Goal: Task Accomplishment & Management: Manage account settings

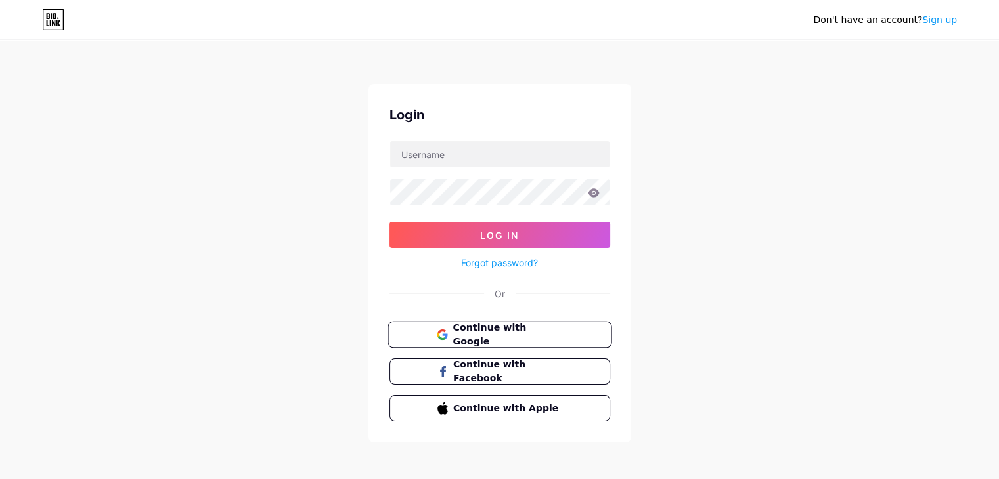
click at [491, 342] on button "Continue with Google" at bounding box center [499, 335] width 224 height 27
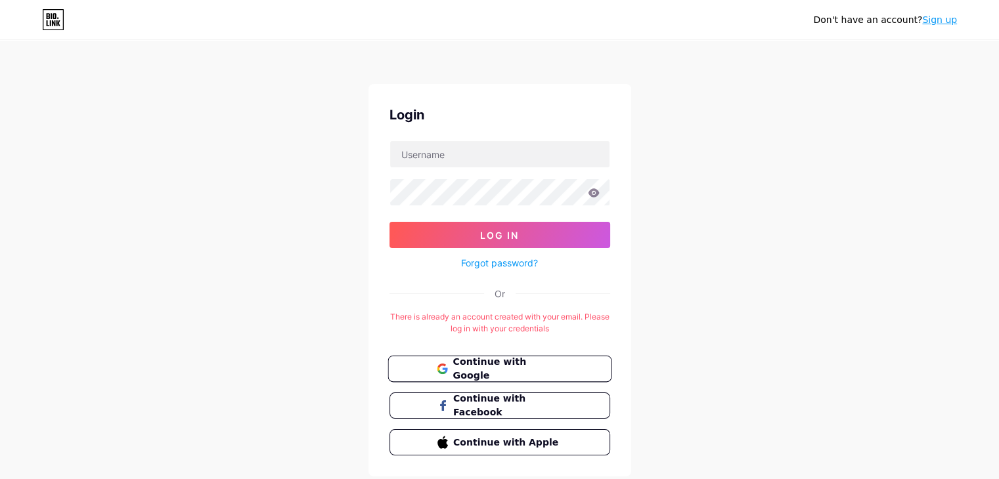
click at [487, 368] on span "Continue with Google" at bounding box center [507, 369] width 110 height 28
click at [718, 150] on div "Don't have an account? Sign up Login Log In Forgot password? Or There is alread…" at bounding box center [499, 259] width 999 height 519
click at [718, 156] on div "Don't have an account? Sign up Login Log In Forgot password? Or There is alread…" at bounding box center [499, 259] width 999 height 519
click at [536, 158] on input "text" at bounding box center [499, 154] width 219 height 26
type input "booxcloudecuador@gmail.com"
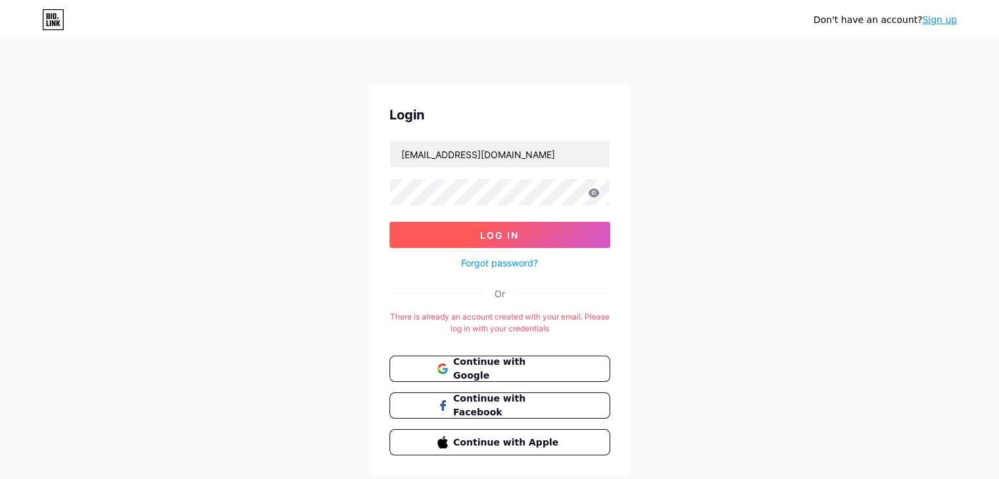
click at [489, 237] on span "Log In" at bounding box center [499, 235] width 39 height 11
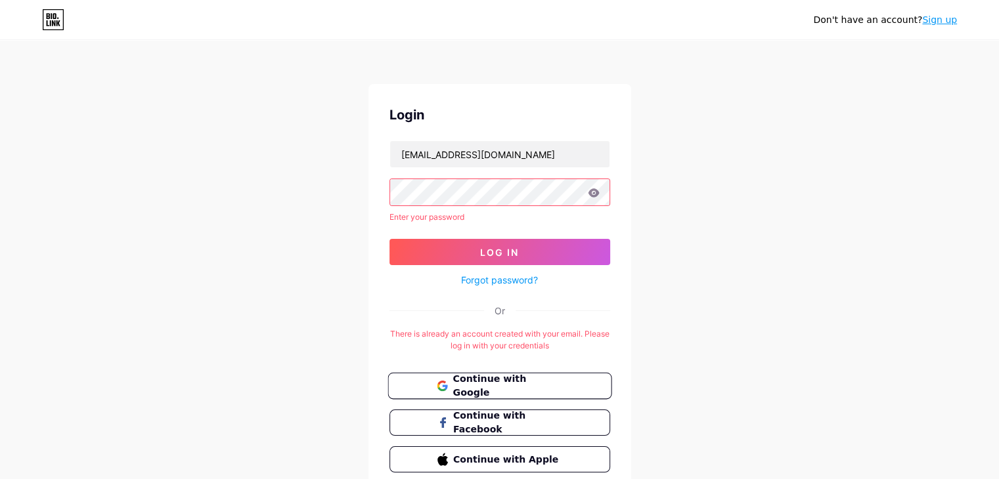
click at [502, 392] on button "Continue with Google" at bounding box center [499, 386] width 224 height 27
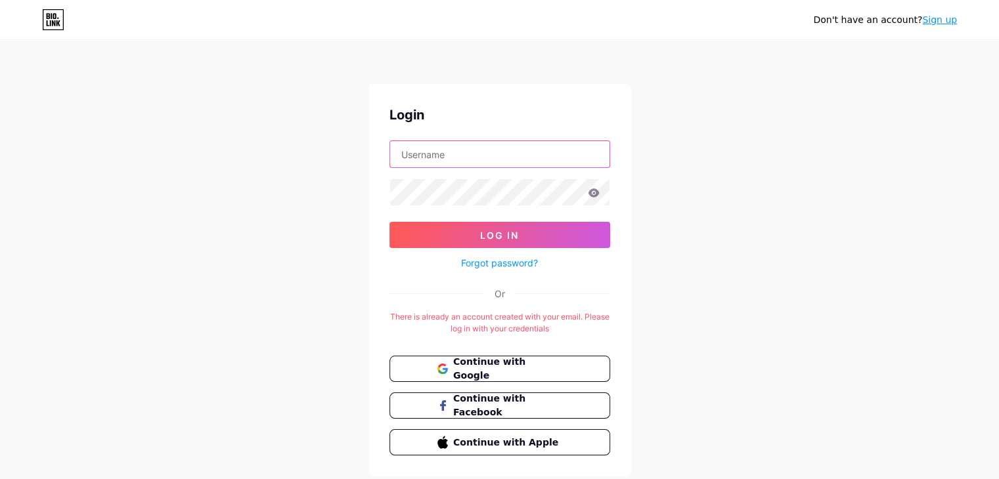
click at [483, 158] on input "text" at bounding box center [499, 154] width 219 height 26
type input "booxcloudecuador@gmail.com"
click at [481, 266] on link "Forgot password?" at bounding box center [499, 263] width 77 height 14
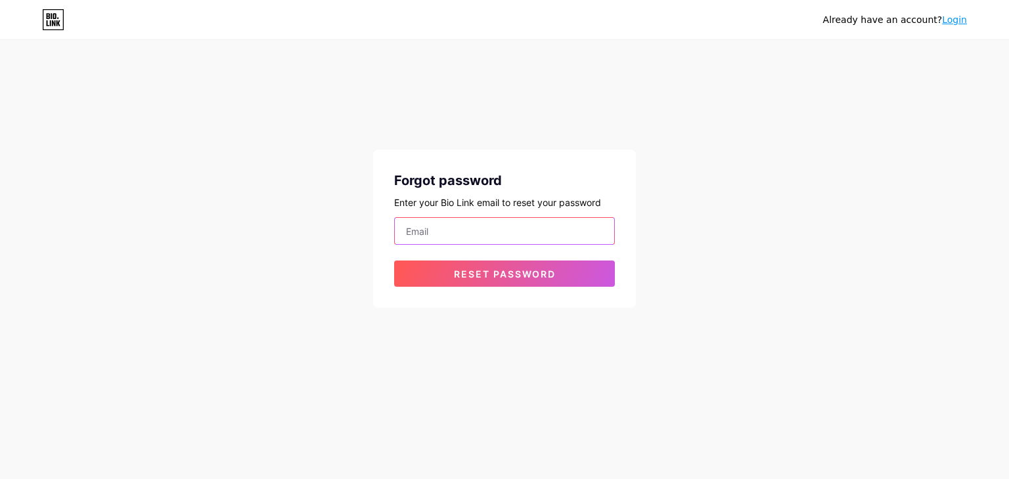
click at [460, 236] on input "email" at bounding box center [504, 231] width 219 height 26
type input "booxcloudecuador@gmail.com"
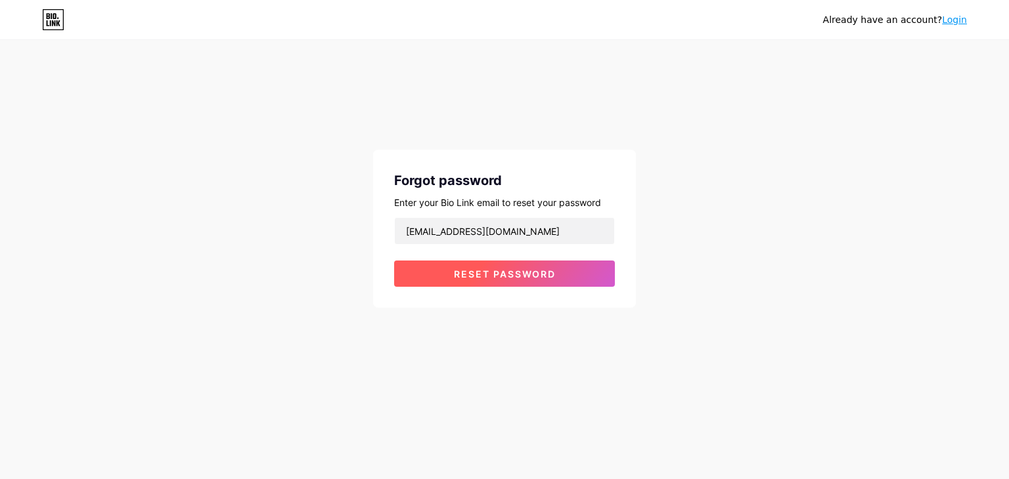
click at [496, 269] on span "Reset password" at bounding box center [505, 274] width 102 height 11
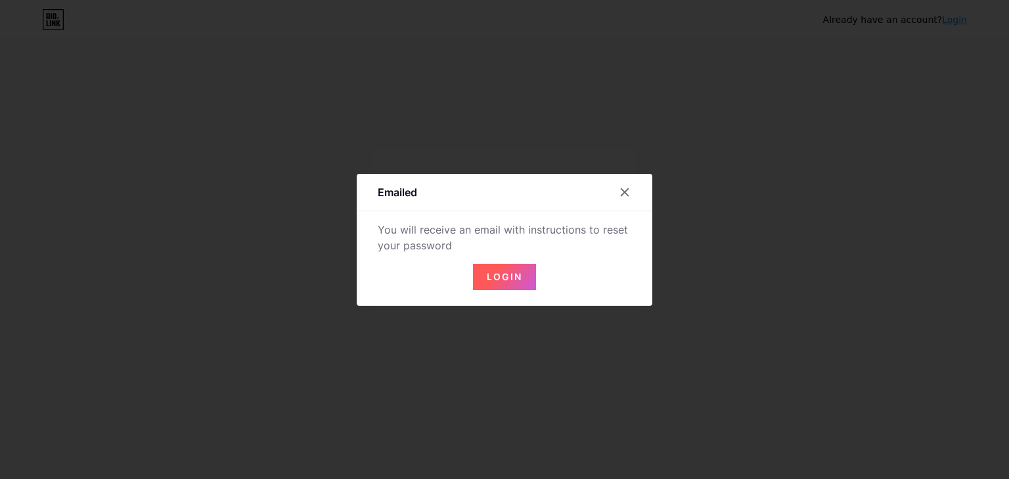
click at [506, 281] on span "Login" at bounding box center [504, 276] width 35 height 11
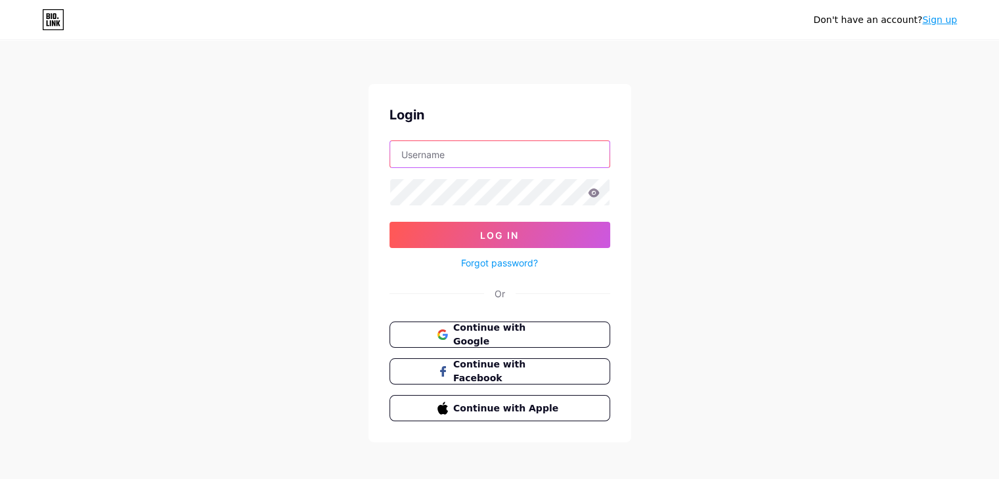
click at [502, 155] on input "text" at bounding box center [499, 154] width 219 height 26
click at [431, 159] on input "text" at bounding box center [499, 154] width 219 height 26
type input "[EMAIL_ADDRESS][DOMAIN_NAME]"
click at [471, 260] on link "Forgot password?" at bounding box center [499, 263] width 77 height 14
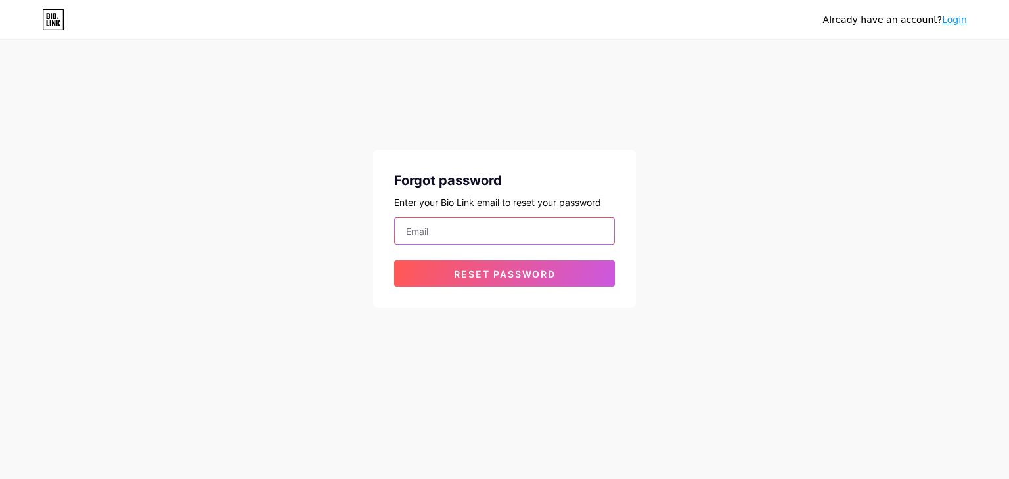
click at [465, 240] on input "email" at bounding box center [504, 231] width 219 height 26
type input "[EMAIL_ADDRESS][DOMAIN_NAME]"
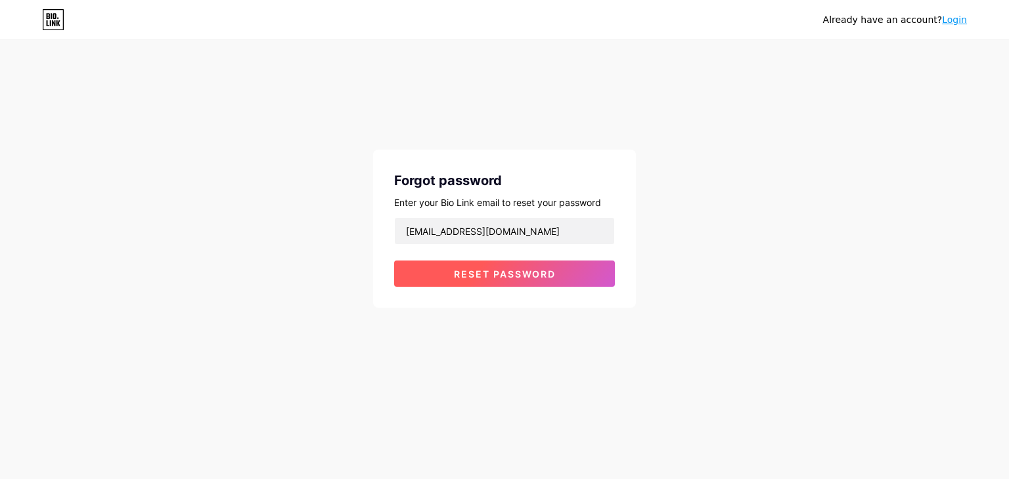
click at [469, 274] on span "Reset password" at bounding box center [505, 274] width 102 height 11
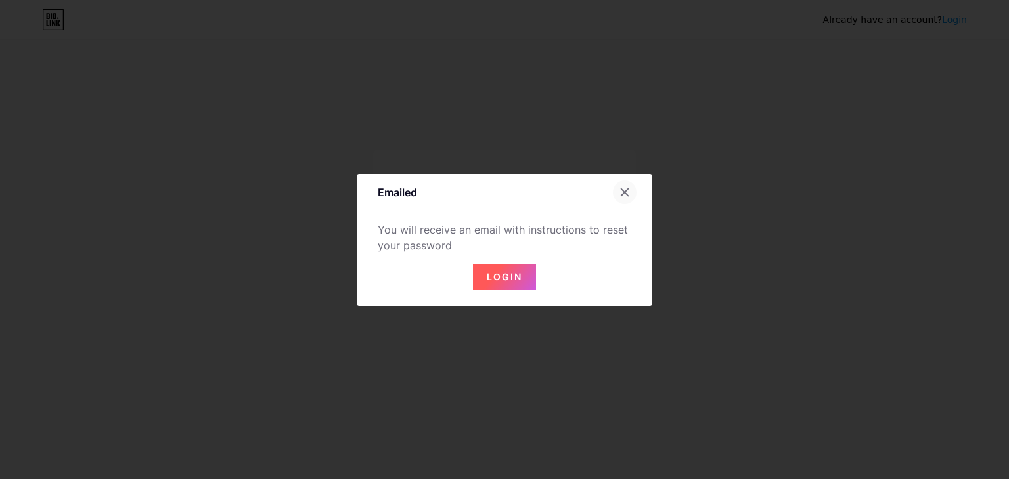
click at [613, 187] on div at bounding box center [625, 193] width 24 height 24
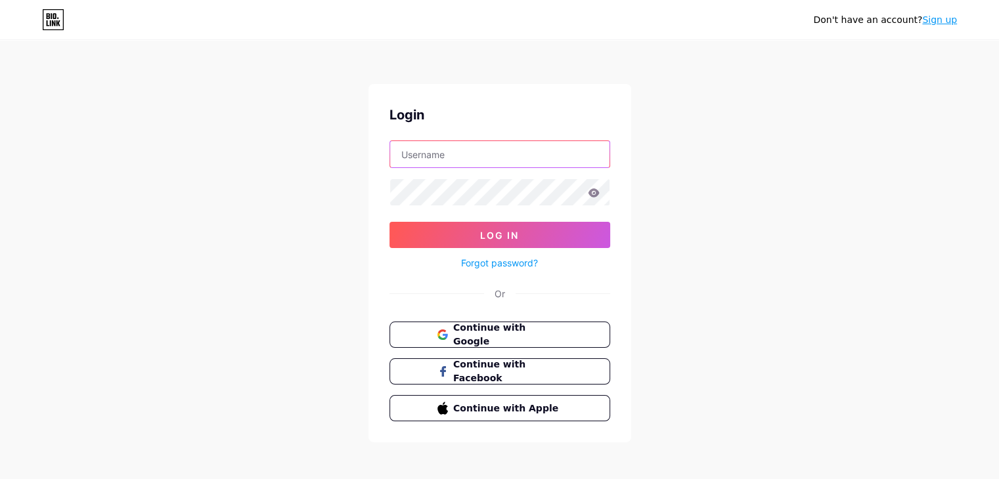
click at [516, 158] on input "text" at bounding box center [499, 154] width 219 height 26
type input "[EMAIL_ADDRESS][DOMAIN_NAME]"
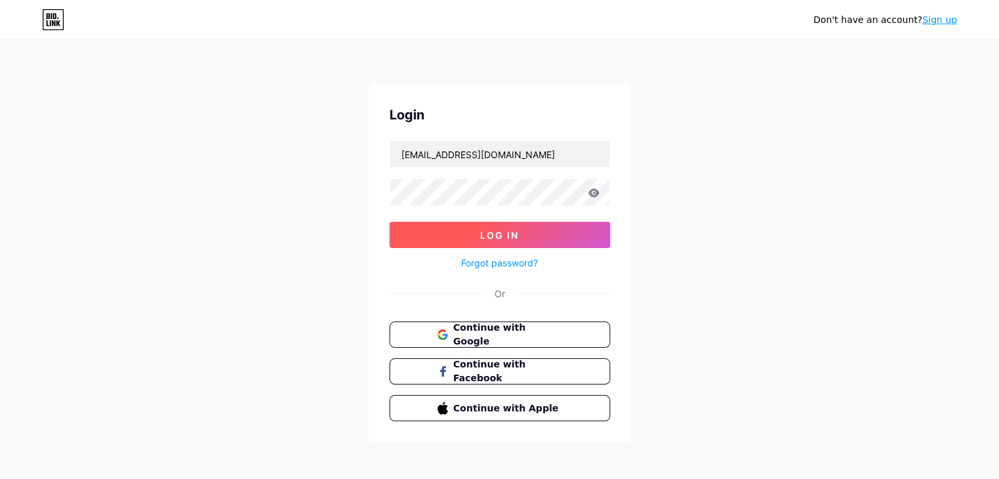
click at [439, 229] on button "Log In" at bounding box center [499, 235] width 221 height 26
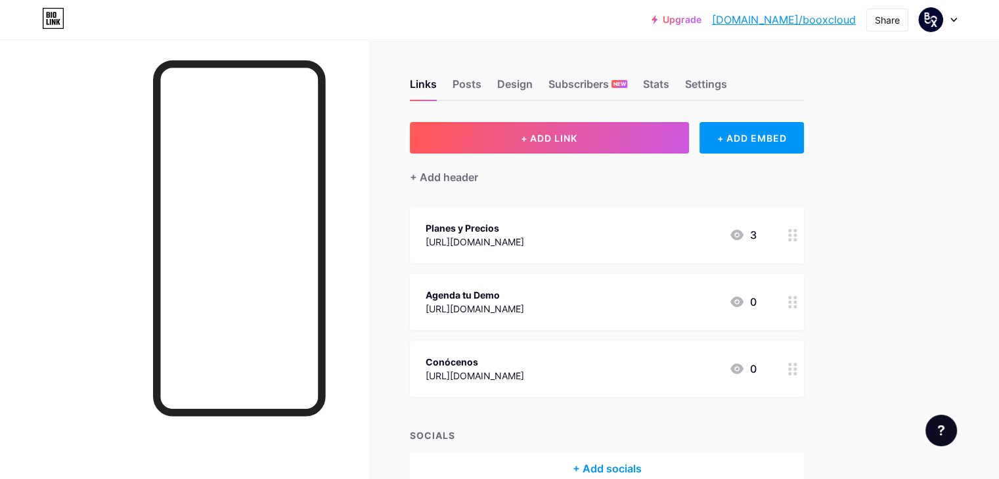
scroll to position [66, 0]
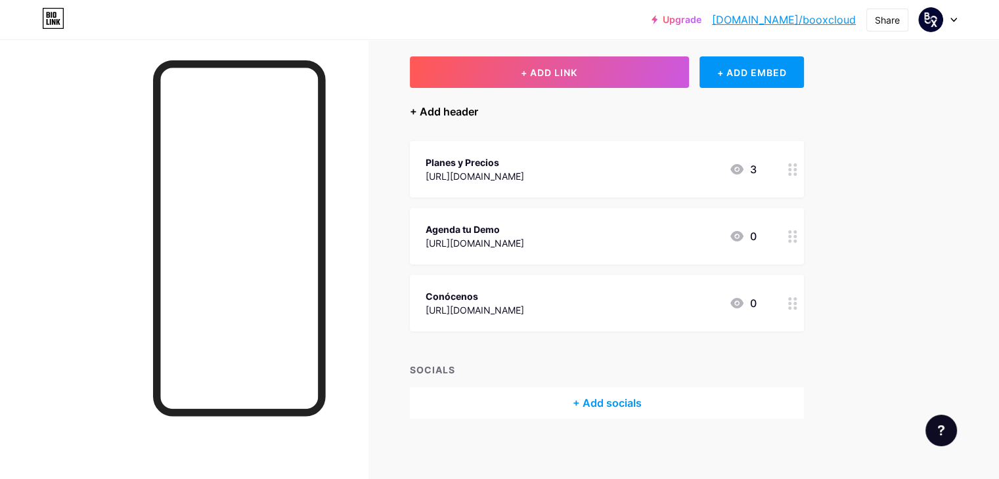
click at [478, 113] on div "+ Add header" at bounding box center [444, 112] width 68 height 16
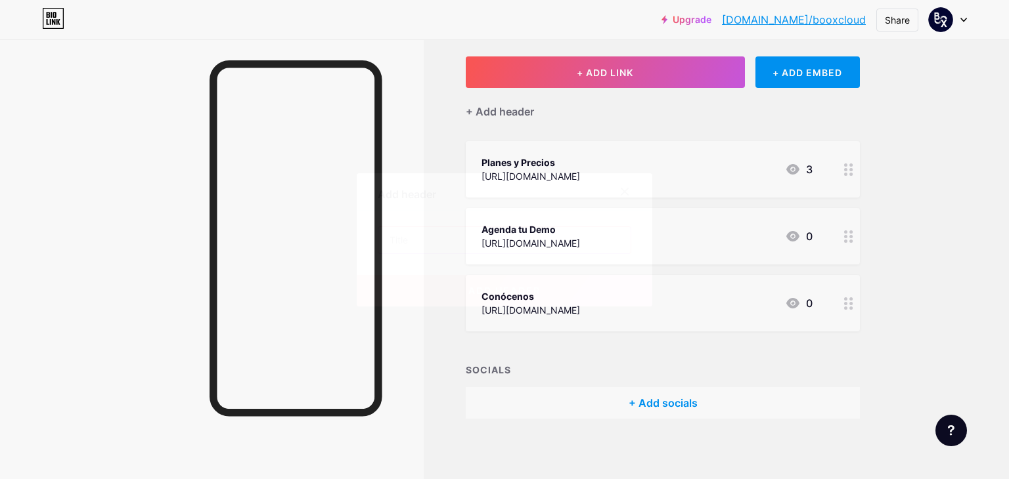
click at [435, 246] on input "text" at bounding box center [504, 240] width 252 height 26
type input "F"
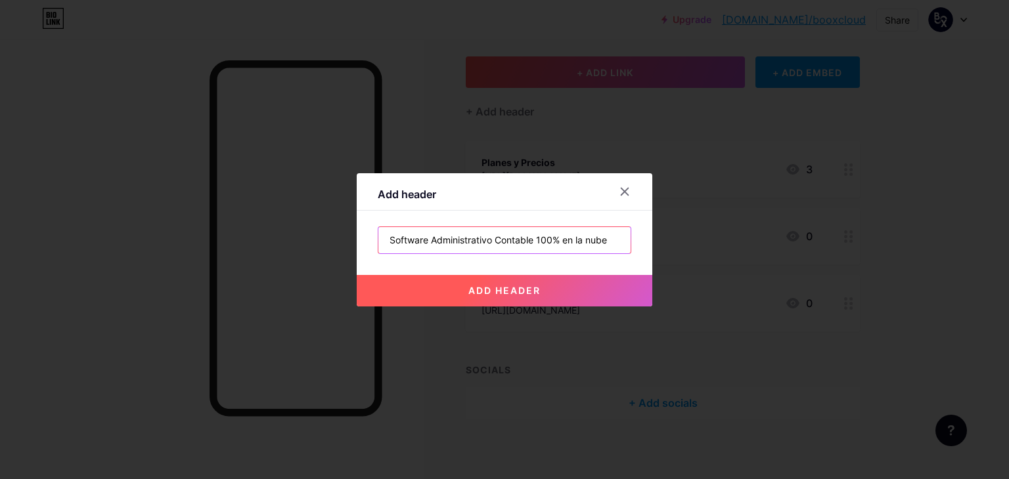
type input "Software Administrativo Contable 100% en la nube"
click at [492, 296] on button "add header" at bounding box center [504, 291] width 295 height 32
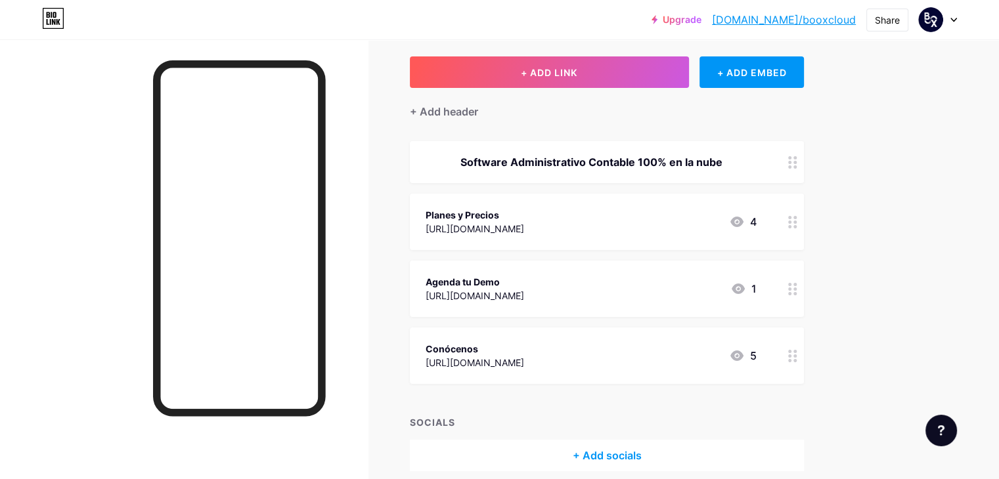
click at [720, 224] on div "Planes y Precios [URL][DOMAIN_NAME] 4" at bounding box center [590, 222] width 331 height 30
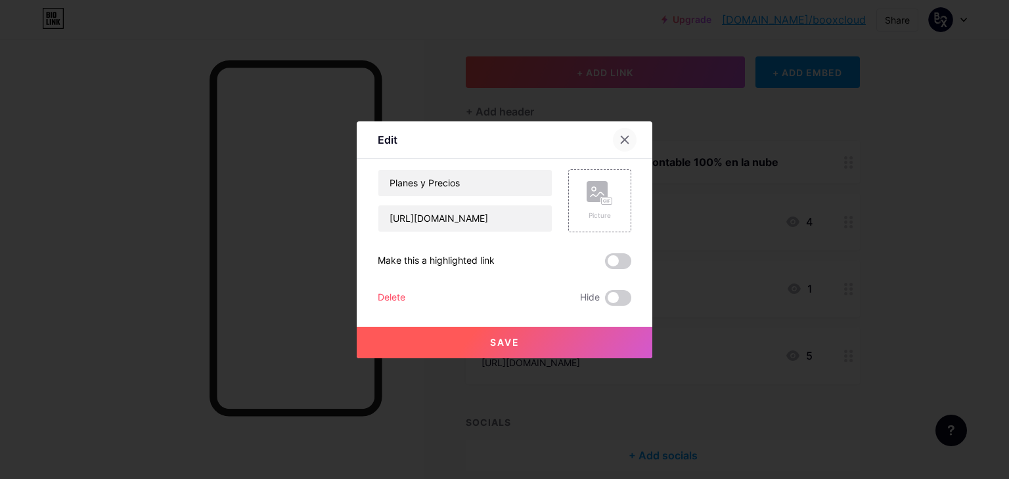
click at [620, 137] on icon at bounding box center [624, 140] width 11 height 11
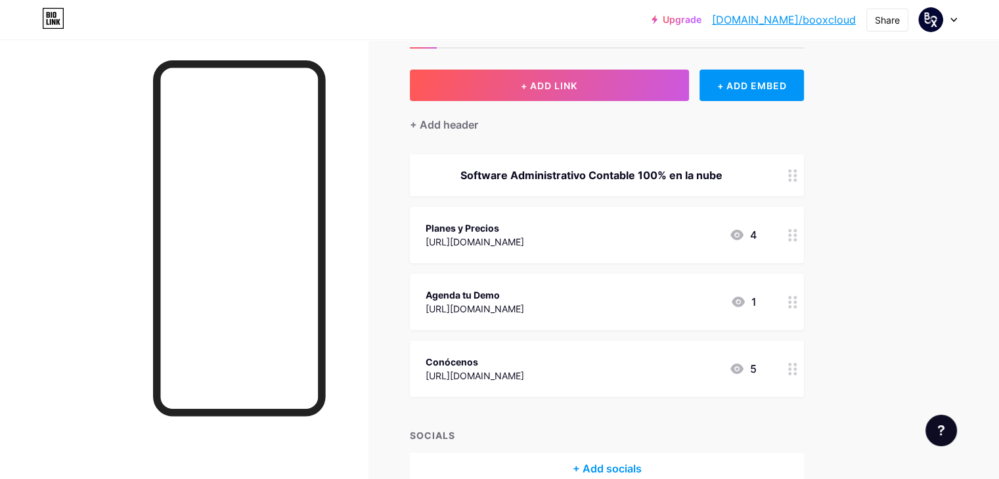
scroll to position [0, 0]
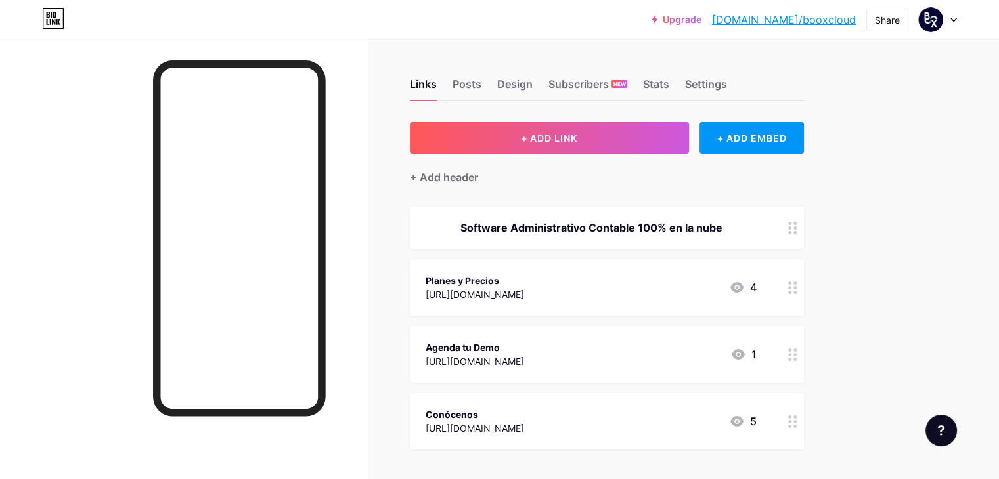
click at [112, 126] on div at bounding box center [184, 278] width 368 height 479
